Goal: Task Accomplishment & Management: Manage account settings

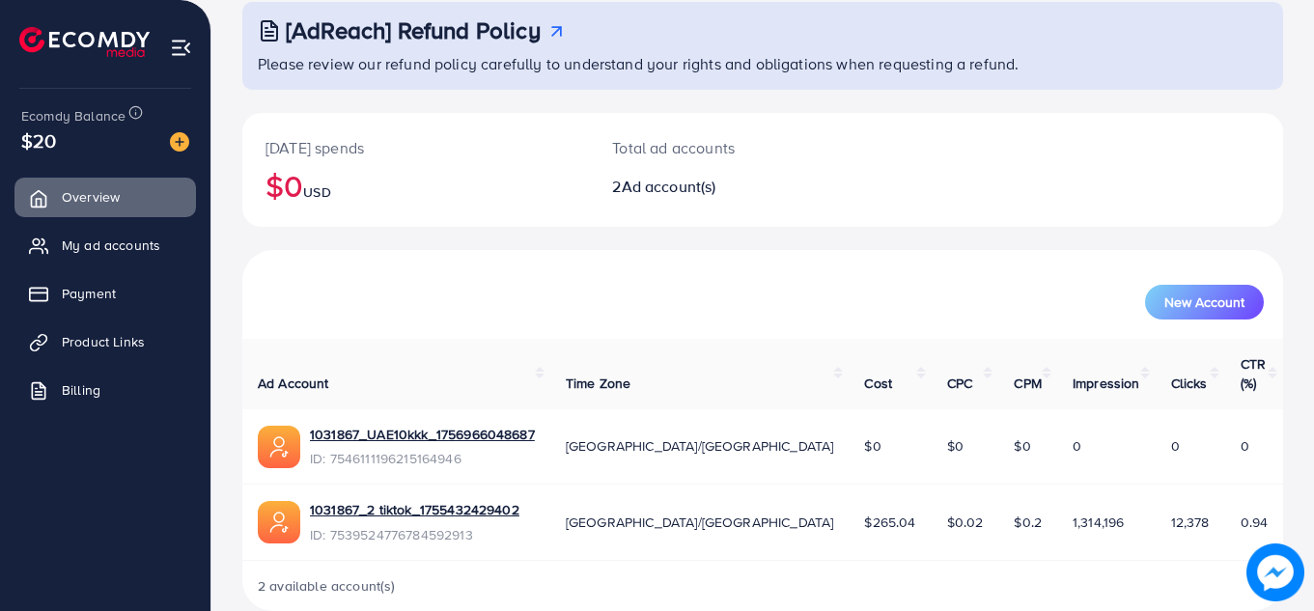
scroll to position [129, 0]
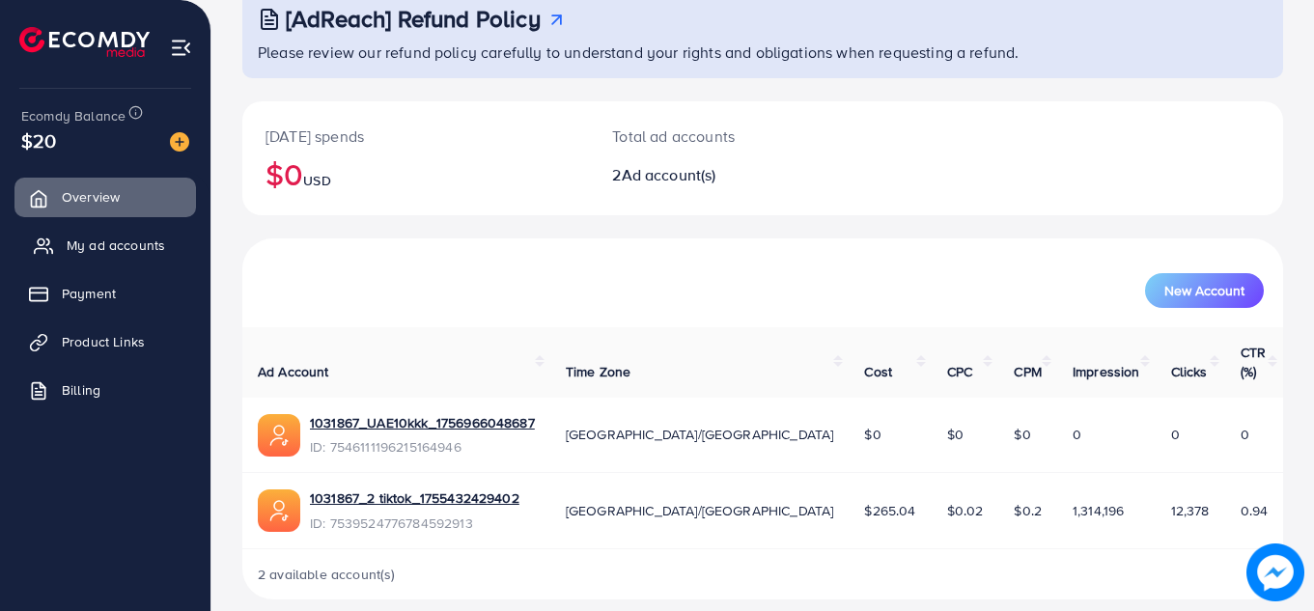
click at [132, 235] on span "My ad accounts" at bounding box center [116, 244] width 98 height 19
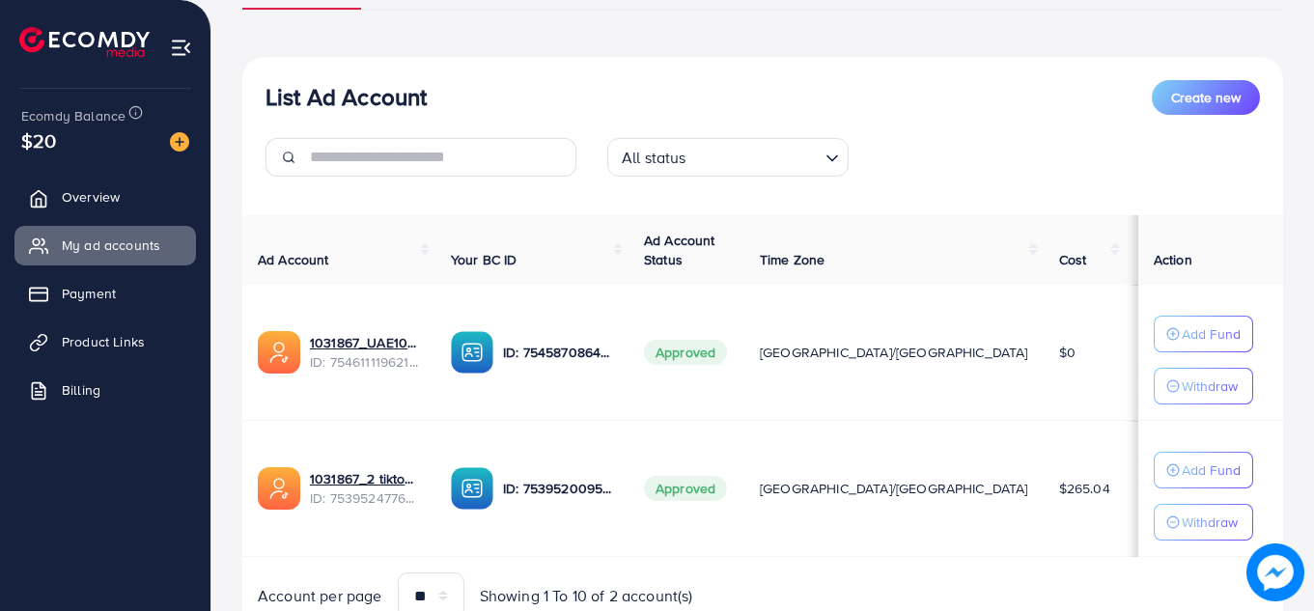
scroll to position [182, 0]
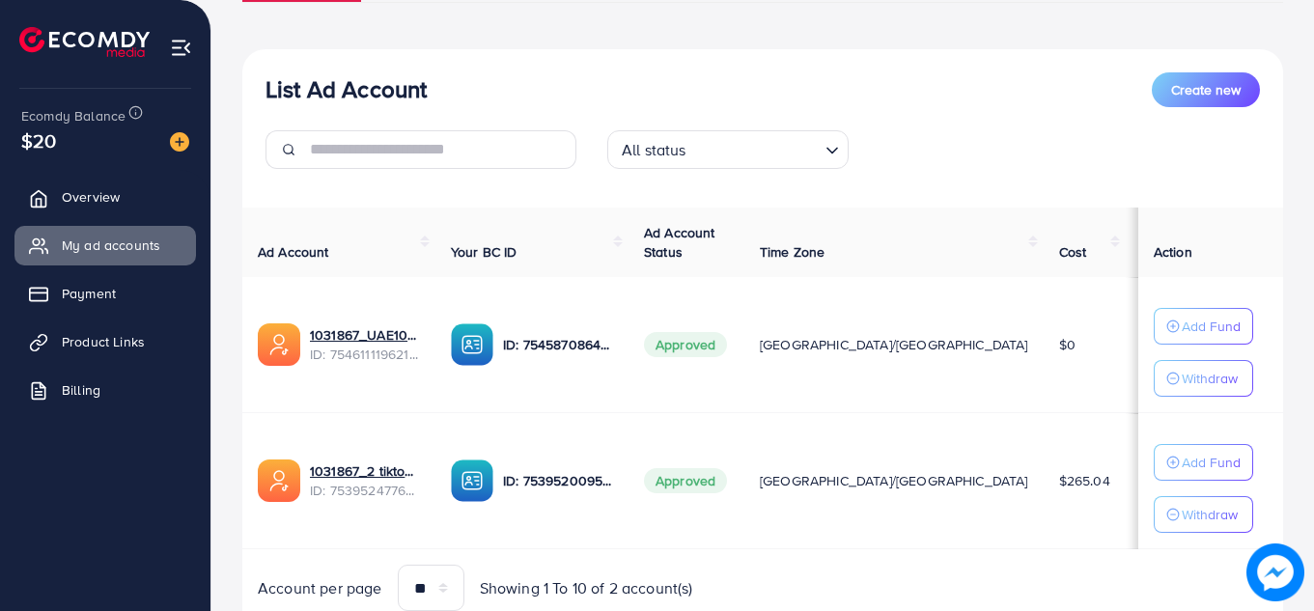
click at [579, 77] on div "List Ad Account Create new" at bounding box center [762, 89] width 994 height 35
